Goal: Find specific page/section: Find specific page/section

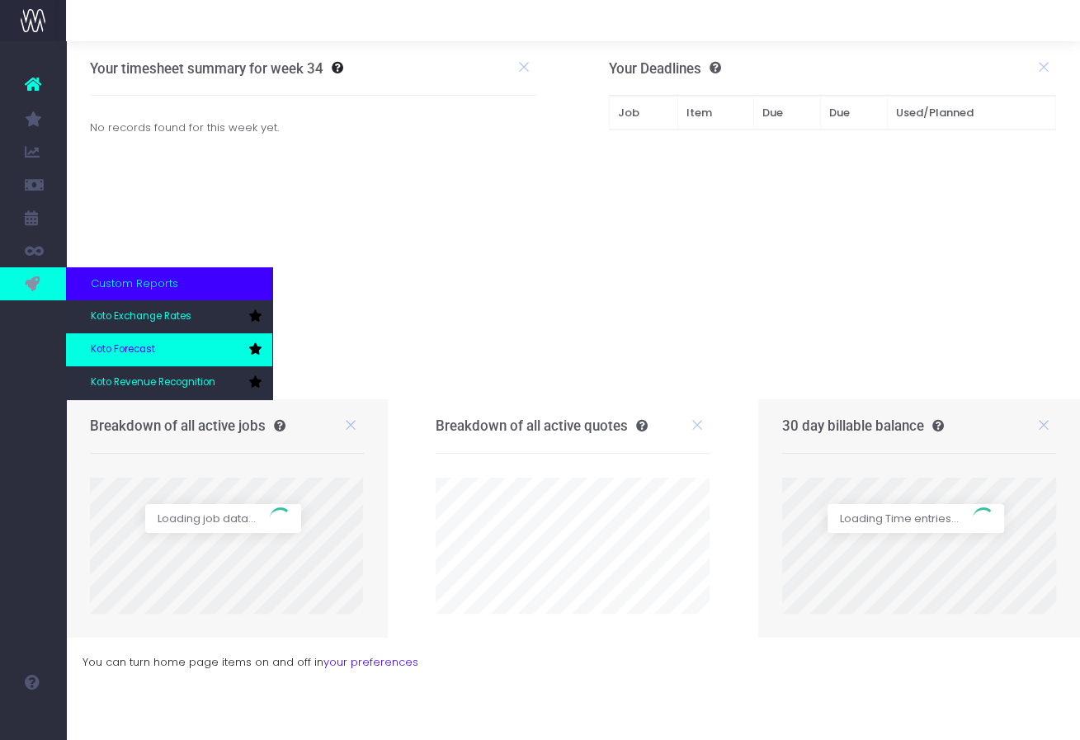
click at [133, 343] on span "Koto Forecast" at bounding box center [123, 349] width 64 height 15
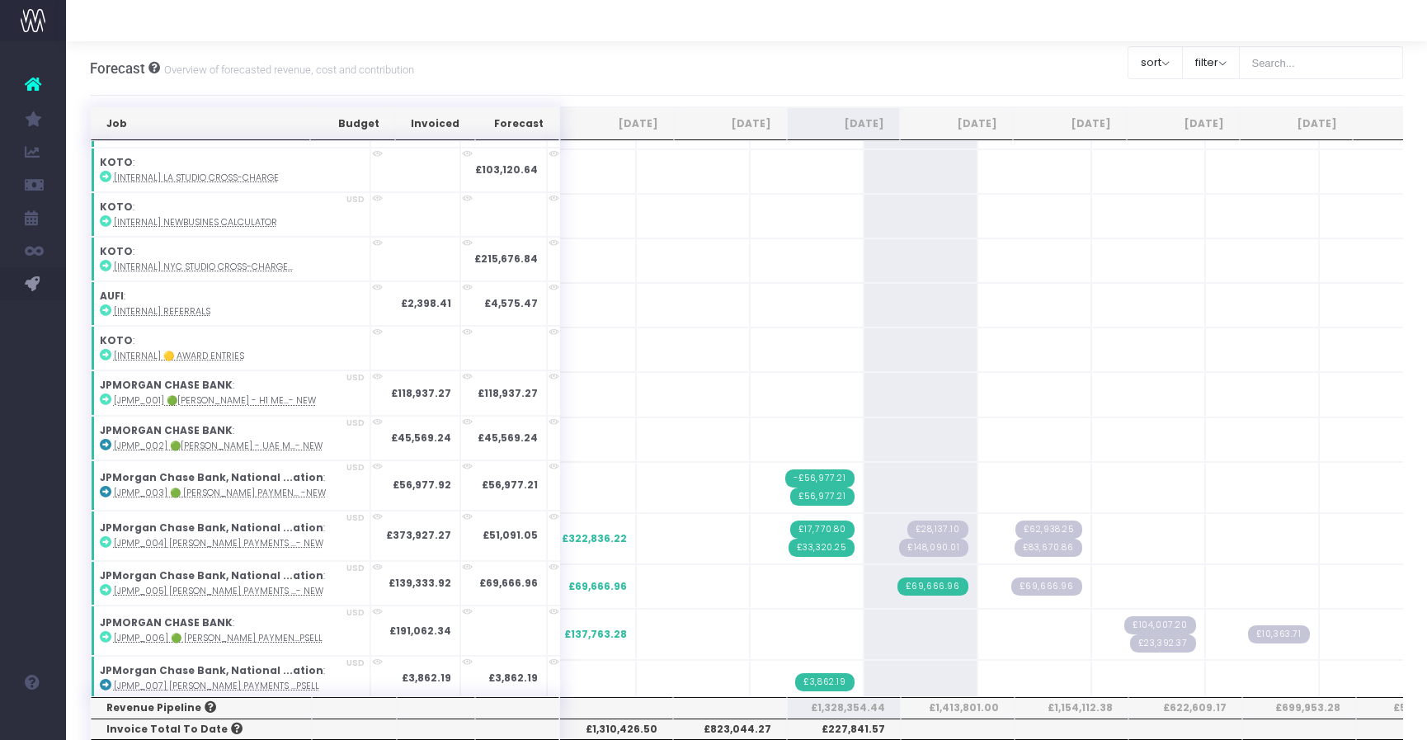
scroll to position [1375, 0]
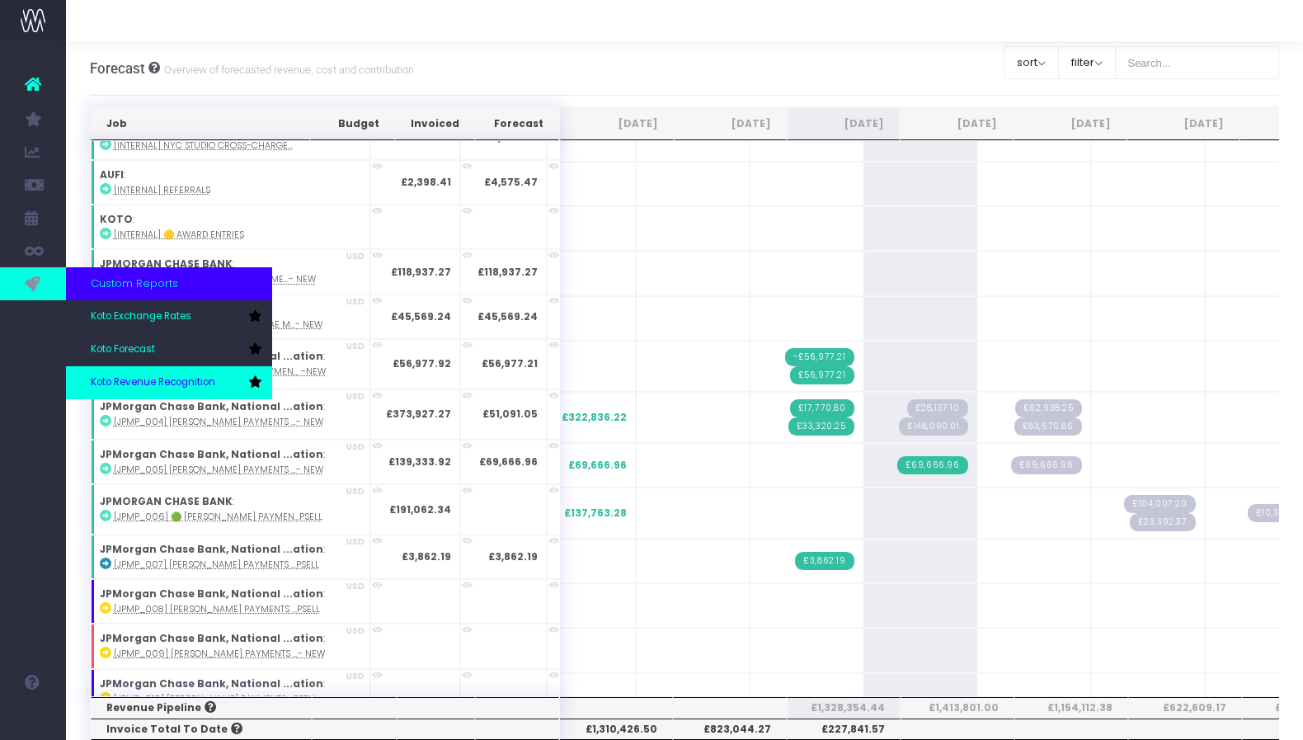
click at [142, 373] on link "Koto Revenue Recognition" at bounding box center [169, 382] width 206 height 33
